Goal: Navigation & Orientation: Understand site structure

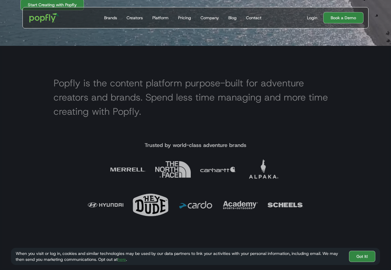
scroll to position [464, 0]
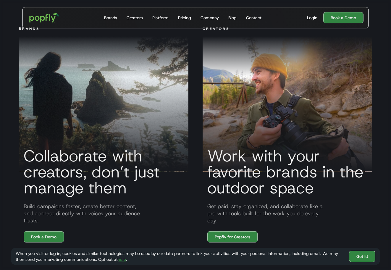
click at [32, 19] on div at bounding box center [27, 23] width 9 height 9
click at [190, 17] on div "Pricing" at bounding box center [184, 18] width 13 height 6
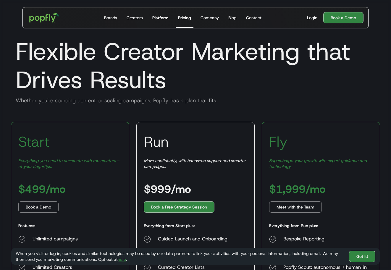
click at [158, 15] on div "Platform" at bounding box center [160, 18] width 16 height 6
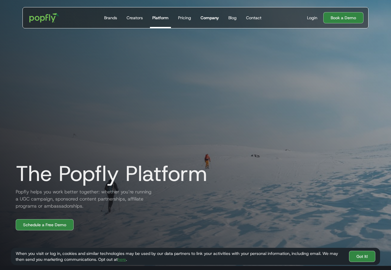
click at [207, 21] on link "Company" at bounding box center [209, 17] width 23 height 21
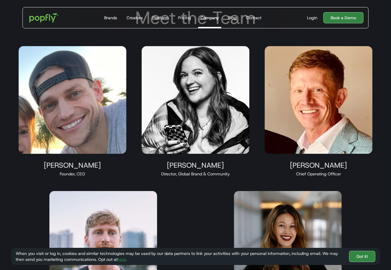
scroll to position [528, 0]
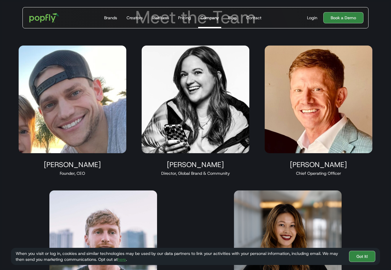
click at [92, 168] on div "Taylor Hoekstra" at bounding box center [73, 164] width 108 height 9
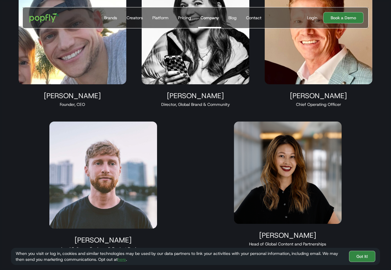
scroll to position [632, 0]
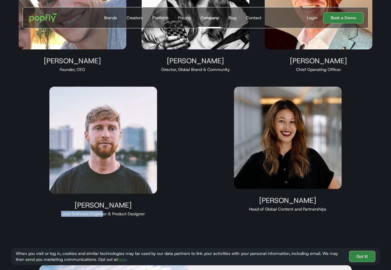
drag, startPoint x: 61, startPoint y: 215, endPoint x: 102, endPoint y: 211, distance: 41.0
click at [103, 211] on div "Lead Software Engineer & Product Designer" at bounding box center [103, 214] width 108 height 6
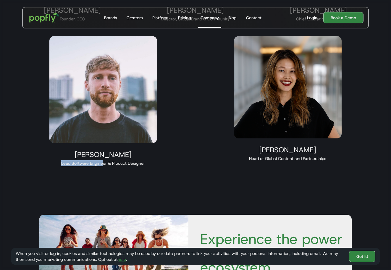
scroll to position [690, 0]
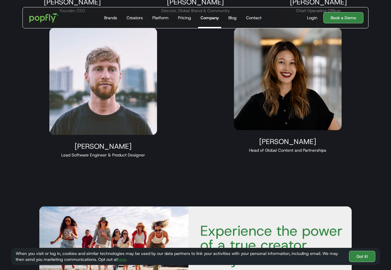
drag, startPoint x: 148, startPoint y: 156, endPoint x: 74, endPoint y: 158, distance: 74.8
click at [74, 158] on div "Michael Hauser Lead Software Engineer & Product Designer" at bounding box center [103, 93] width 122 height 144
click at [121, 154] on div "Lead Software Engineer & Product Designer" at bounding box center [103, 155] width 108 height 6
click at [113, 155] on div "Lead Software Engineer & Product Designer" at bounding box center [103, 155] width 108 height 6
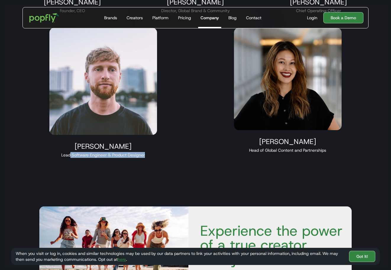
drag, startPoint x: 70, startPoint y: 152, endPoint x: 158, endPoint y: 152, distance: 87.7
click at [158, 152] on div "Michael Hauser Lead Software Engineer & Product Designer" at bounding box center [103, 93] width 122 height 144
click at [161, 164] on div "Michael Hauser Lead Software Engineer & Product Designer" at bounding box center [103, 93] width 122 height 144
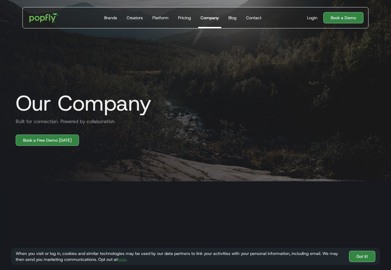
scroll to position [104, 0]
